Goal: Task Accomplishment & Management: Manage account settings

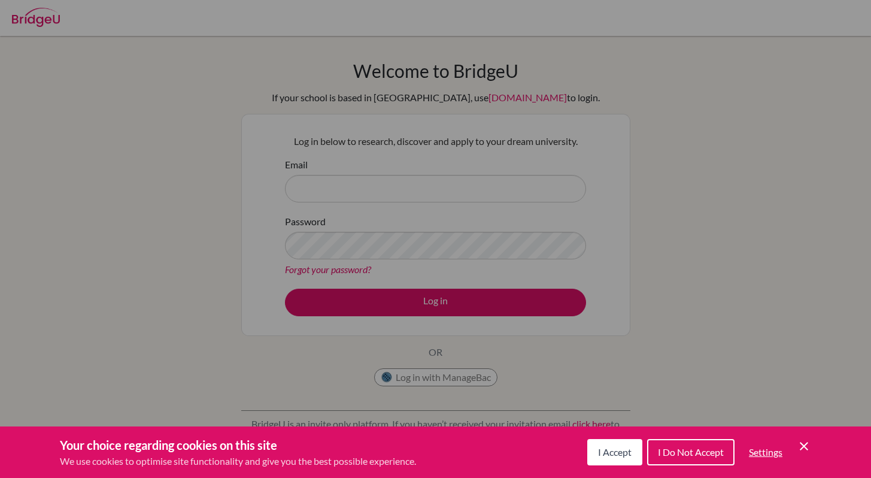
click at [631, 448] on button "I Accept" at bounding box center [614, 452] width 55 height 26
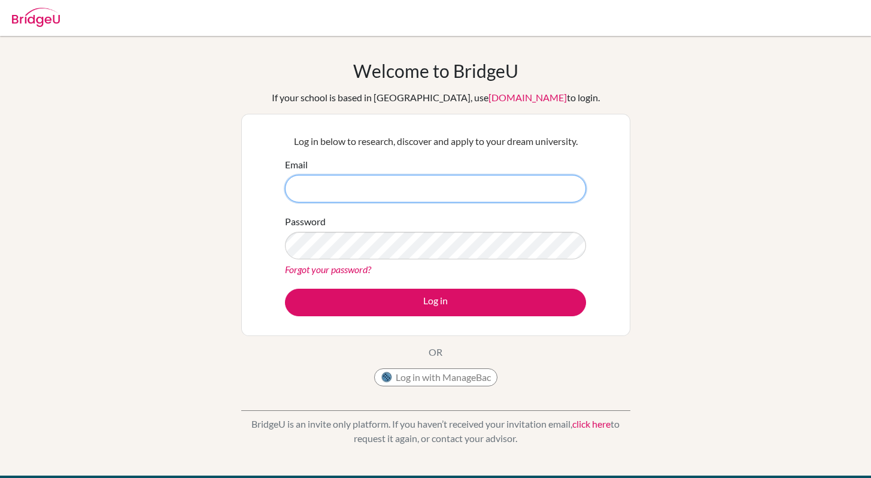
click at [377, 183] on input "Email" at bounding box center [435, 189] width 301 height 28
type input "[EMAIL_ADDRESS][DOMAIN_NAME]"
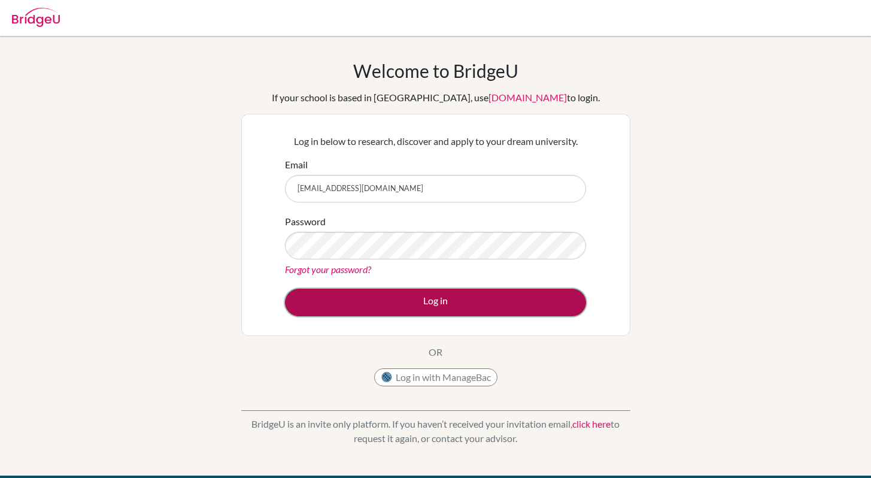
click at [428, 313] on button "Log in" at bounding box center [435, 303] width 301 height 28
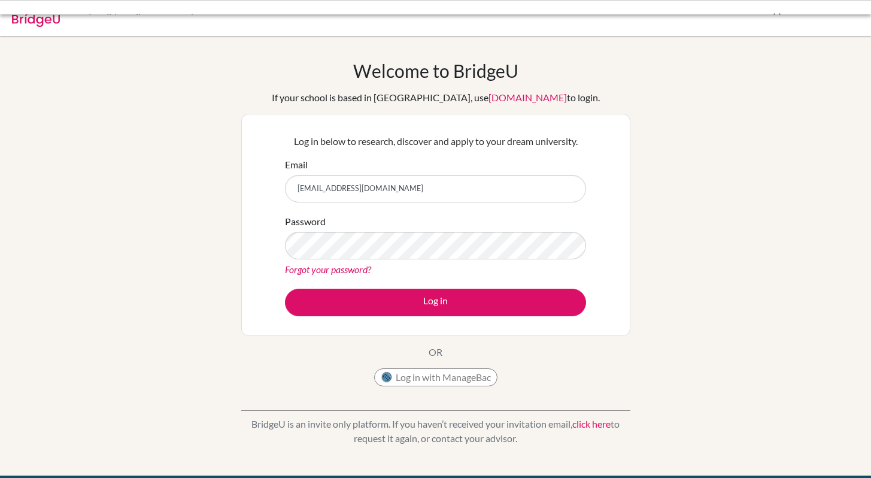
click at [346, 265] on link "Forgot your password?" at bounding box center [328, 268] width 86 height 11
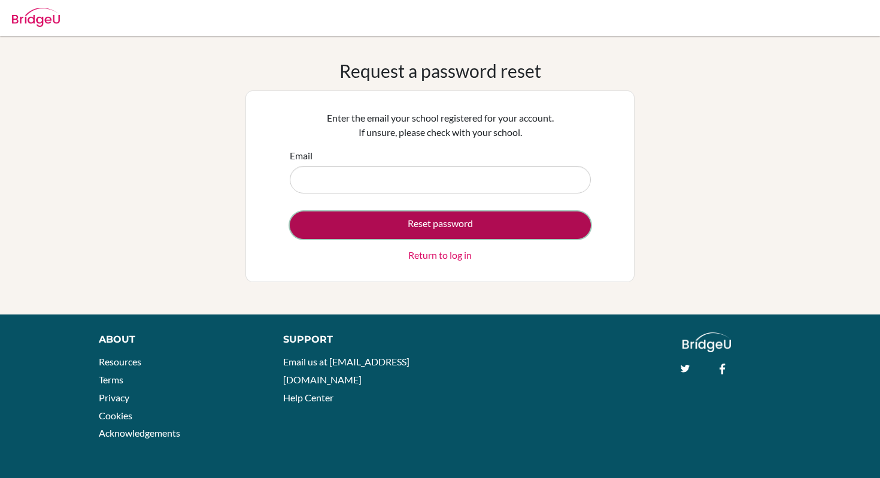
click at [426, 223] on button "Reset password" at bounding box center [440, 225] width 301 height 28
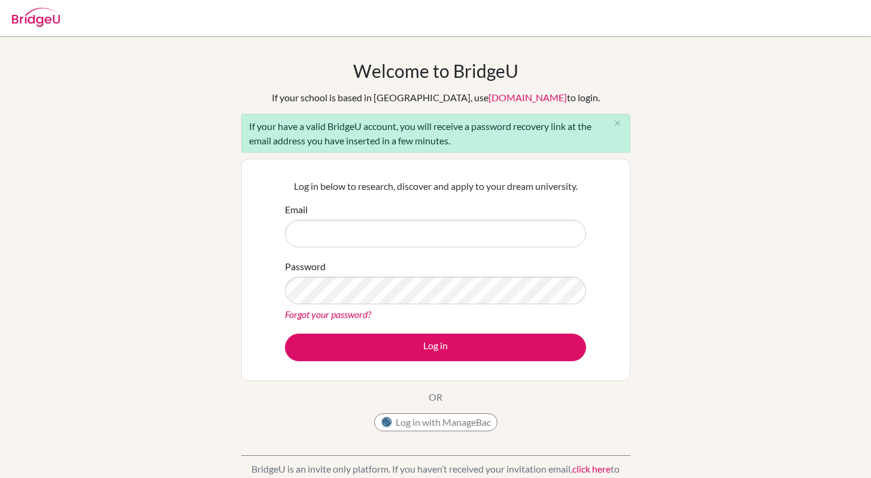
click at [398, 180] on p "Log in below to research, discover and apply to your dream university." at bounding box center [435, 186] width 301 height 14
click at [371, 225] on input "Email" at bounding box center [435, 234] width 301 height 28
click at [347, 316] on link "Forgot your password?" at bounding box center [328, 313] width 86 height 11
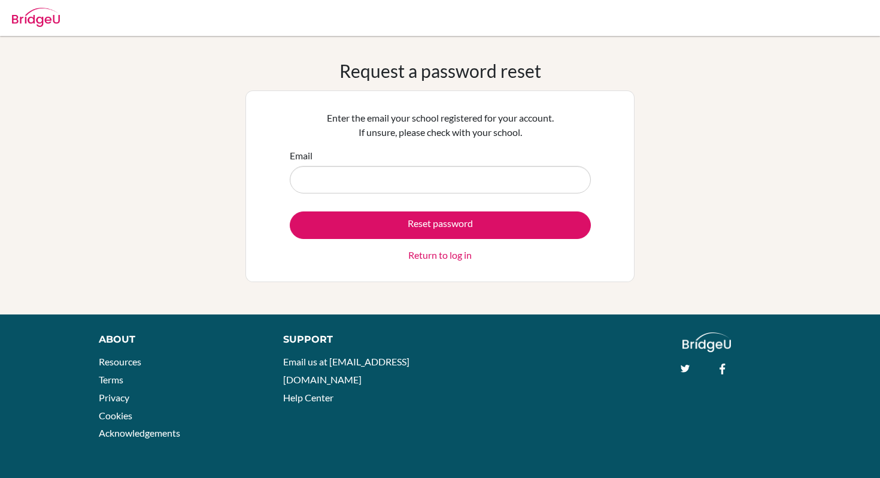
click at [359, 181] on input "Email" at bounding box center [440, 180] width 301 height 28
type input "[EMAIL_ADDRESS][DOMAIN_NAME]"
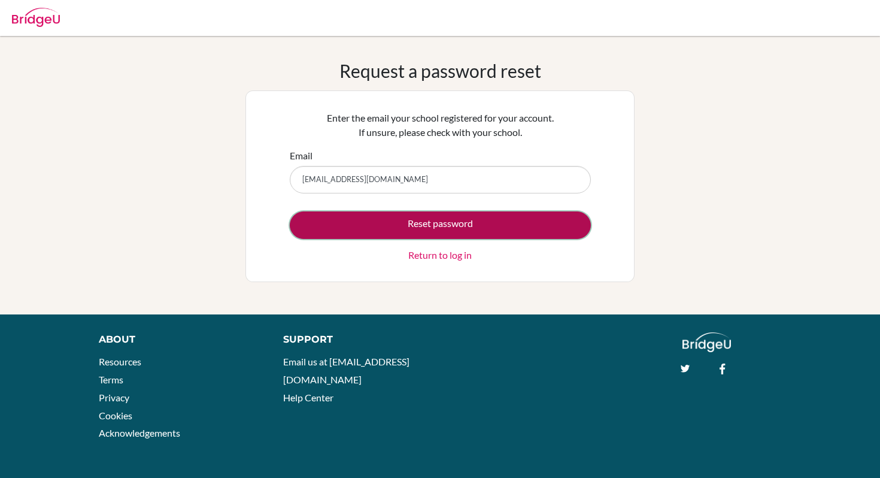
click at [384, 224] on button "Reset password" at bounding box center [440, 225] width 301 height 28
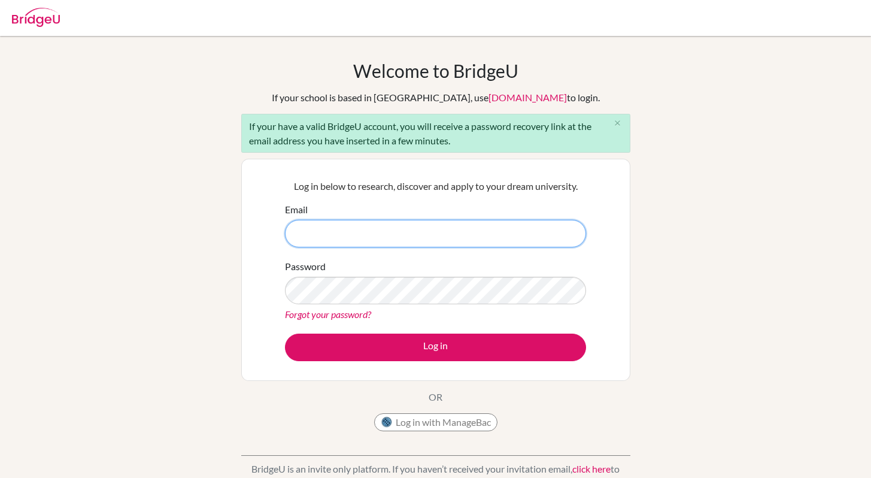
scroll to position [205, 0]
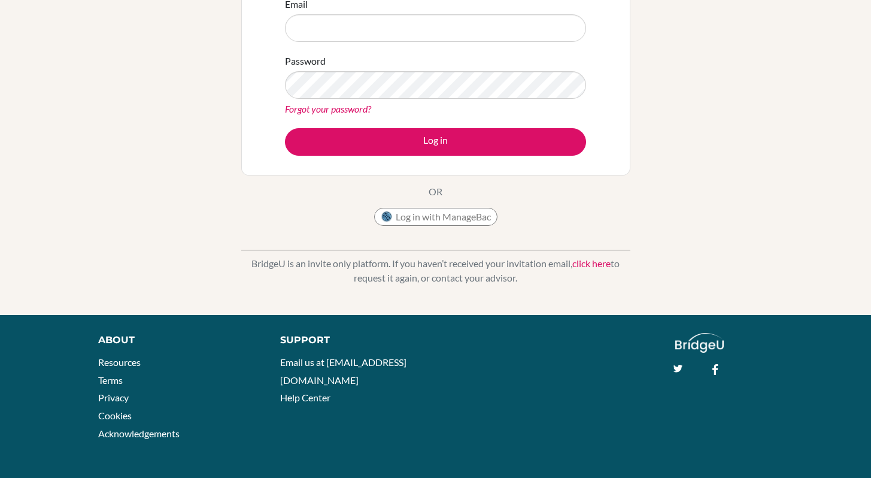
click at [581, 266] on link "click here" at bounding box center [591, 262] width 38 height 11
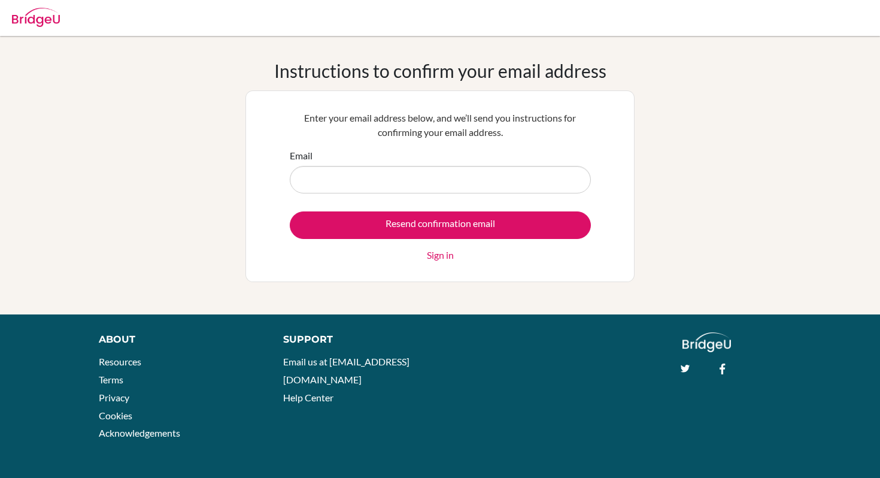
click at [472, 187] on input "Email" at bounding box center [440, 180] width 301 height 28
click at [46, 13] on img at bounding box center [36, 17] width 48 height 19
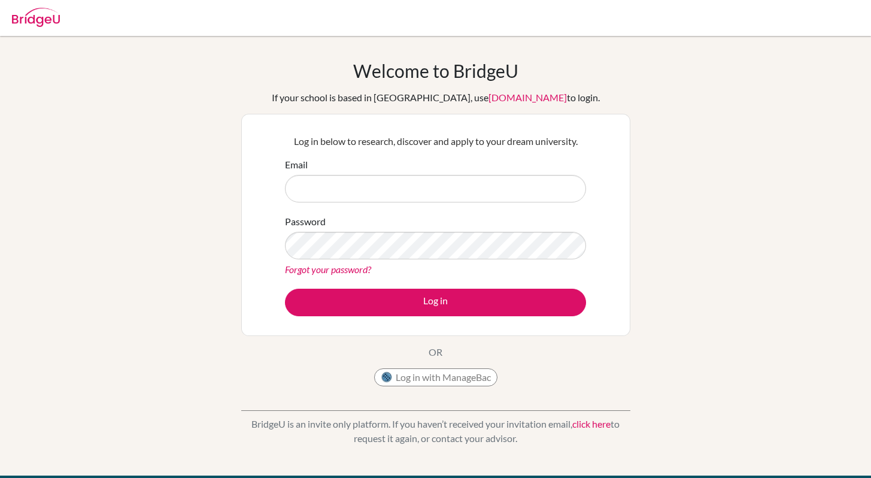
click at [46, 19] on img at bounding box center [36, 17] width 48 height 19
click at [411, 186] on input "Email" at bounding box center [435, 189] width 301 height 28
type input "sokinovaaa@gmail.com"
click at [347, 268] on link "Forgot your password?" at bounding box center [328, 268] width 86 height 11
click at [348, 267] on link "Forgot your password?" at bounding box center [328, 268] width 86 height 11
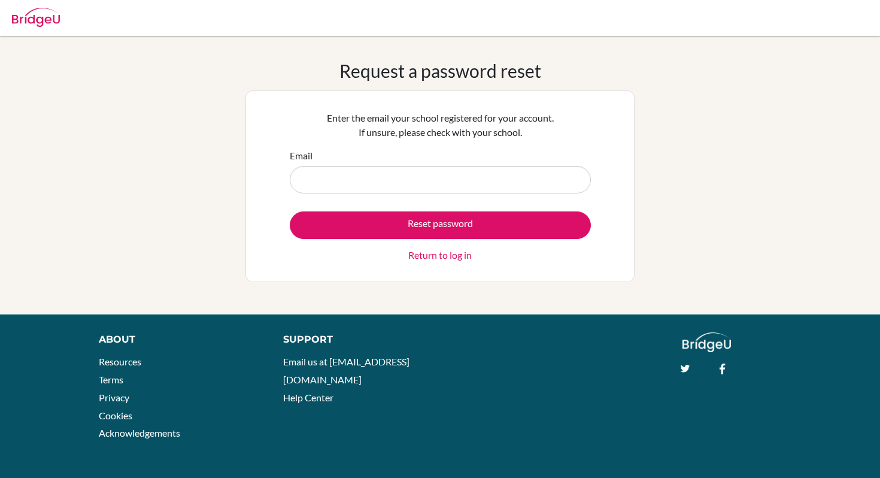
click at [366, 189] on input "Email" at bounding box center [440, 180] width 301 height 28
type input "[EMAIL_ADDRESS][DOMAIN_NAME]"
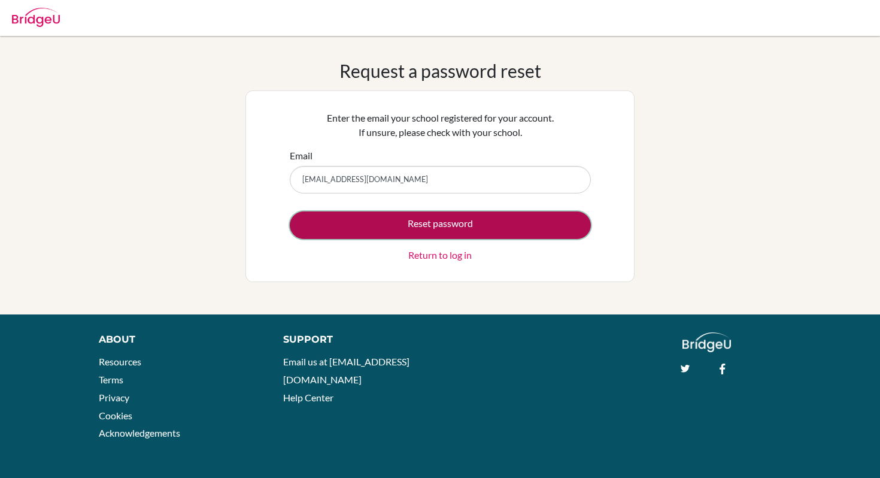
click at [402, 226] on button "Reset password" at bounding box center [440, 225] width 301 height 28
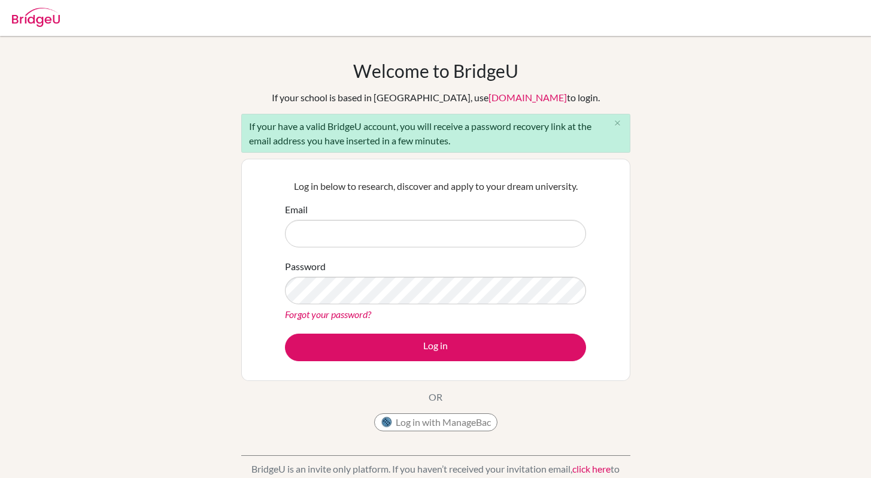
click at [489, 92] on link "[DOMAIN_NAME]" at bounding box center [528, 97] width 78 height 11
click at [489, 98] on link "[DOMAIN_NAME]" at bounding box center [528, 97] width 78 height 11
